Goal: Download file/media

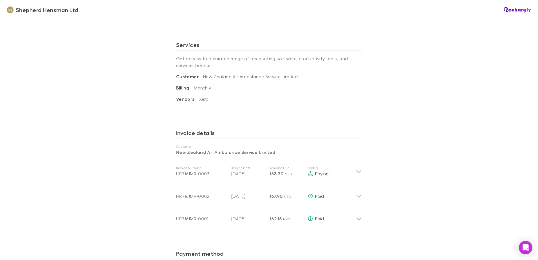
scroll to position [197, 0]
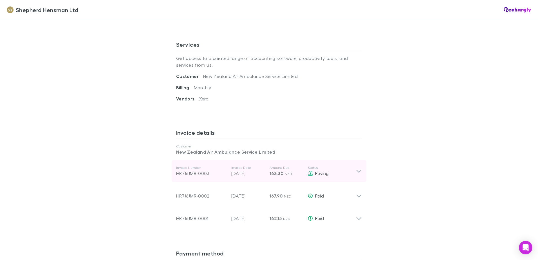
click at [356, 171] on icon at bounding box center [359, 171] width 6 height 7
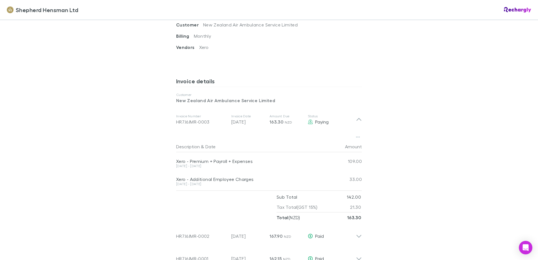
scroll to position [253, 0]
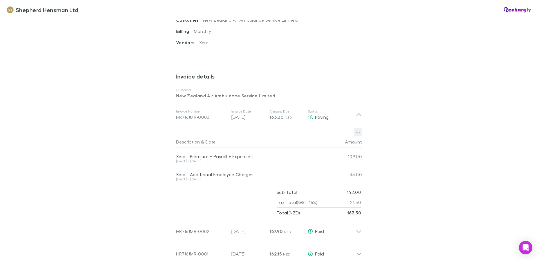
click at [356, 133] on icon "button" at bounding box center [358, 132] width 4 height 4
click at [326, 140] on li "Download PDF" at bounding box center [320, 143] width 77 height 10
click at [474, 231] on div "Shepherd Hensman Ltd Shepherd Hensman Ltd Software subscriptions agreement Shep…" at bounding box center [269, 130] width 538 height 260
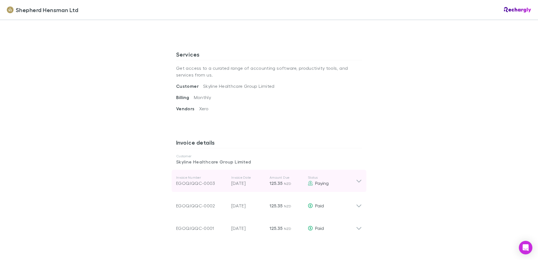
scroll to position [197, 0]
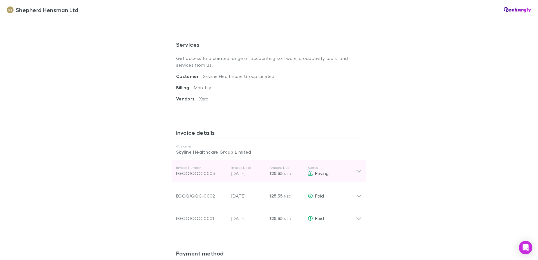
click at [357, 170] on icon at bounding box center [359, 171] width 6 height 7
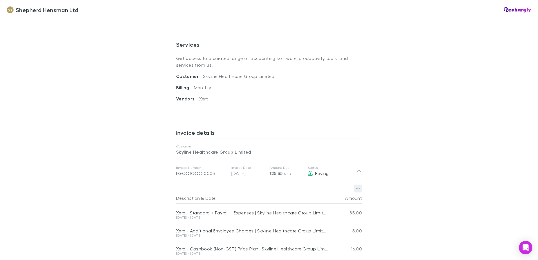
click at [356, 190] on icon "button" at bounding box center [358, 188] width 4 height 4
click at [333, 198] on p "Download PDF" at bounding box center [321, 199] width 68 height 7
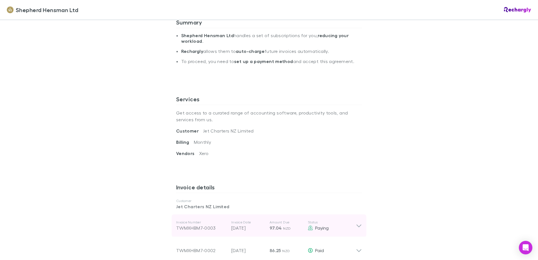
scroll to position [169, 0]
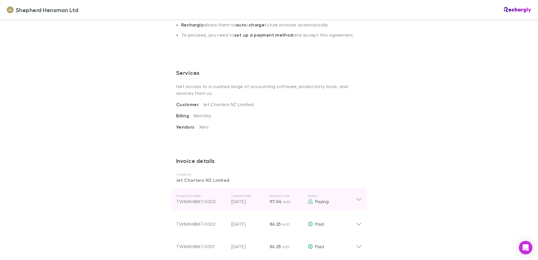
click at [358, 200] on icon at bounding box center [359, 199] width 6 height 7
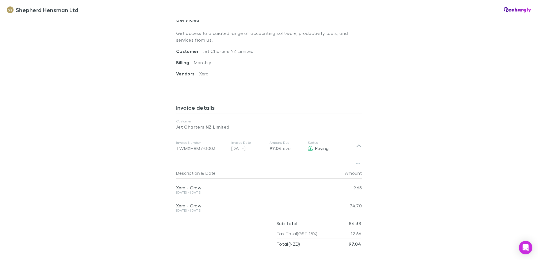
scroll to position [225, 0]
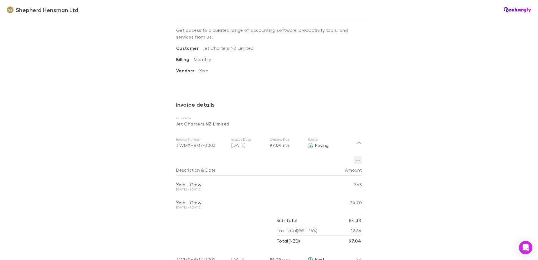
click at [356, 161] on icon "button" at bounding box center [358, 160] width 4 height 1
click at [314, 173] on p "Download PDF" at bounding box center [321, 171] width 68 height 7
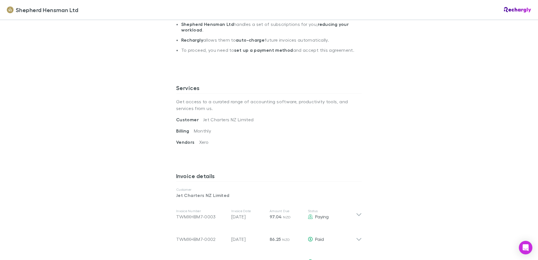
scroll to position [169, 0]
